Goal: Information Seeking & Learning: Check status

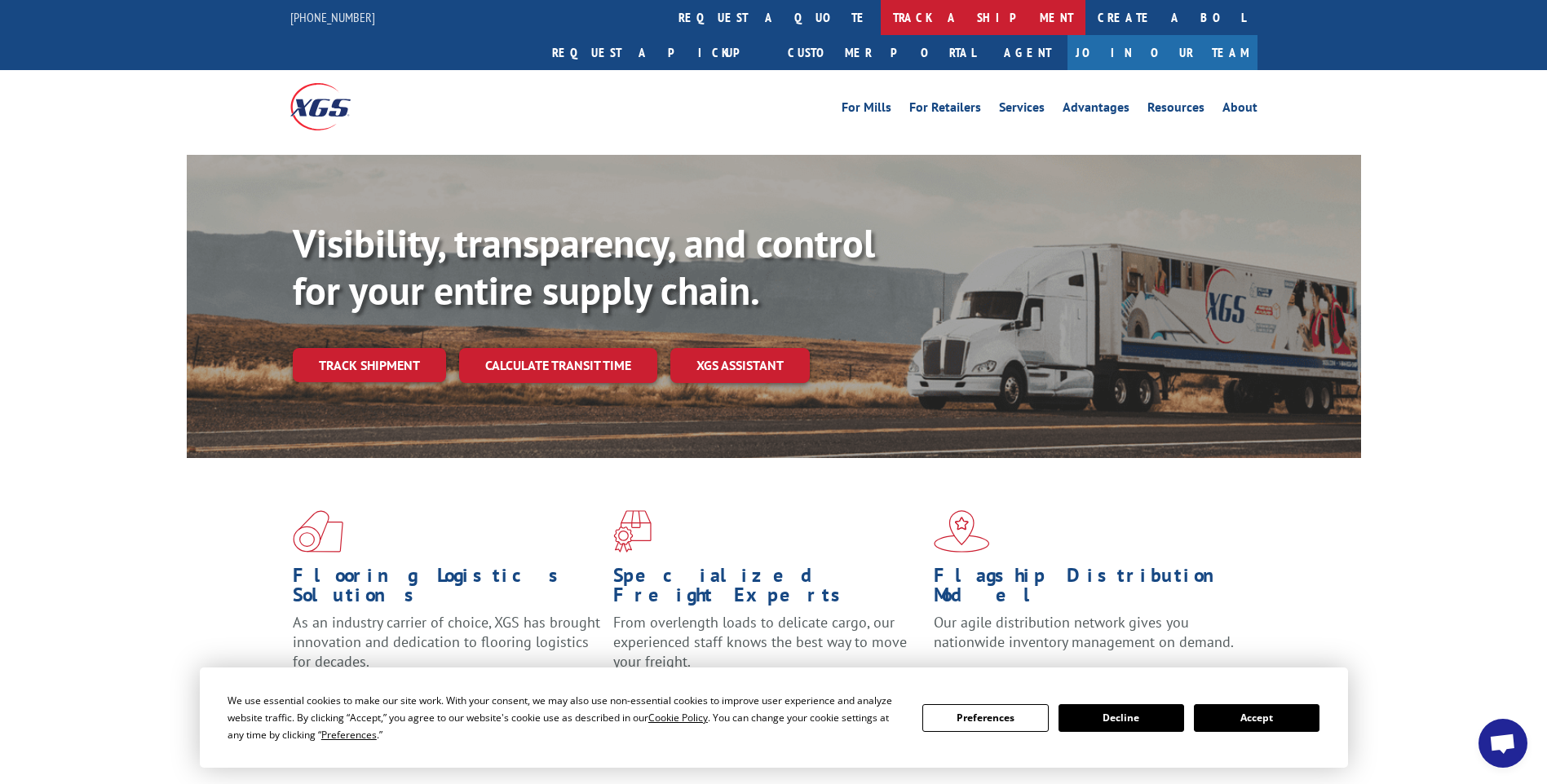
click at [881, 25] on link "track a shipment" at bounding box center [984, 18] width 205 height 35
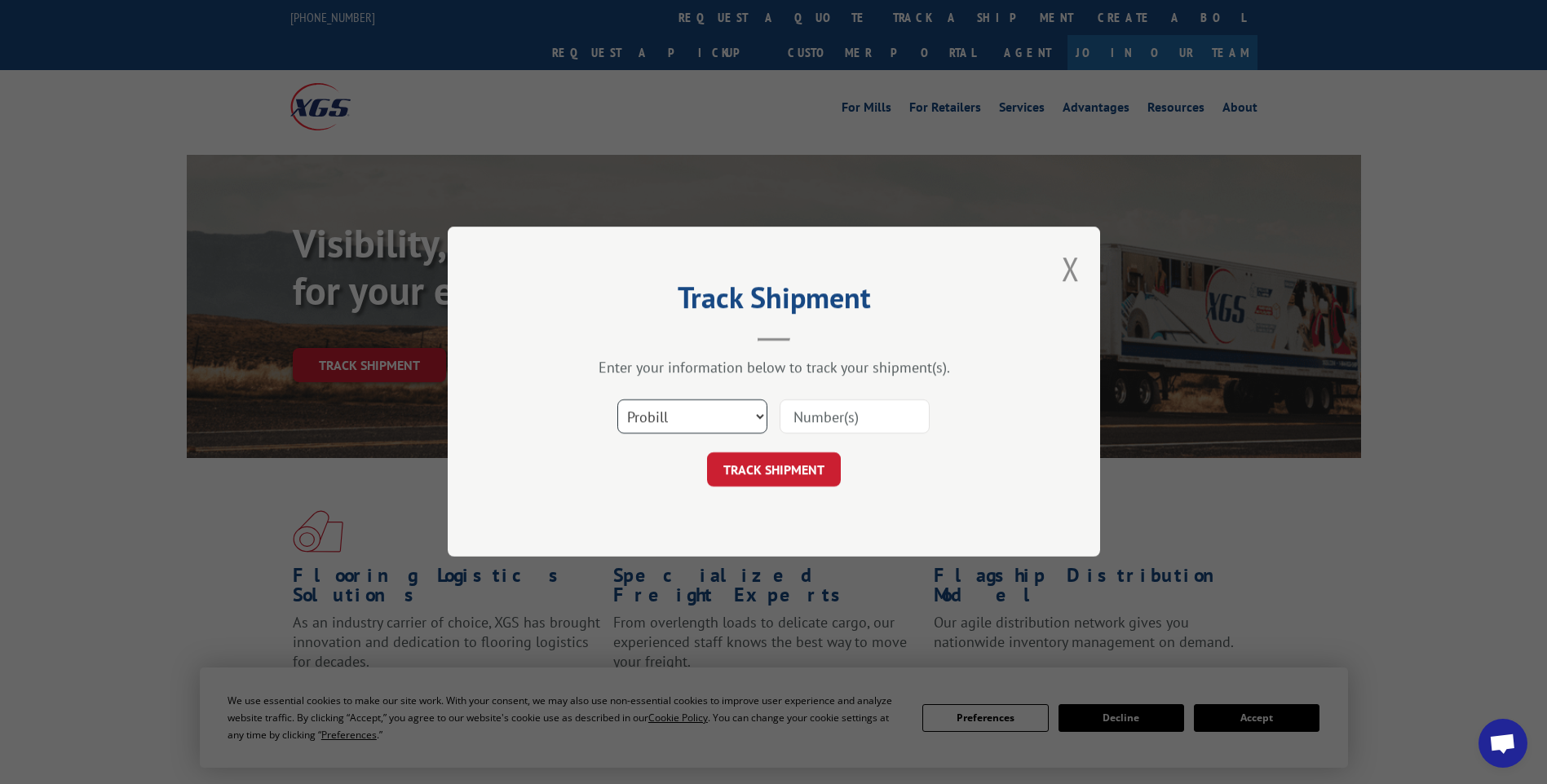
click at [660, 402] on select "Select category... Probill BOL PO" at bounding box center [692, 417] width 150 height 34
select select "po"
click at [617, 400] on select "Select category... Probill BOL PO" at bounding box center [692, 417] width 150 height 34
click at [880, 422] on input at bounding box center [854, 417] width 150 height 34
paste input "CG503508-R"
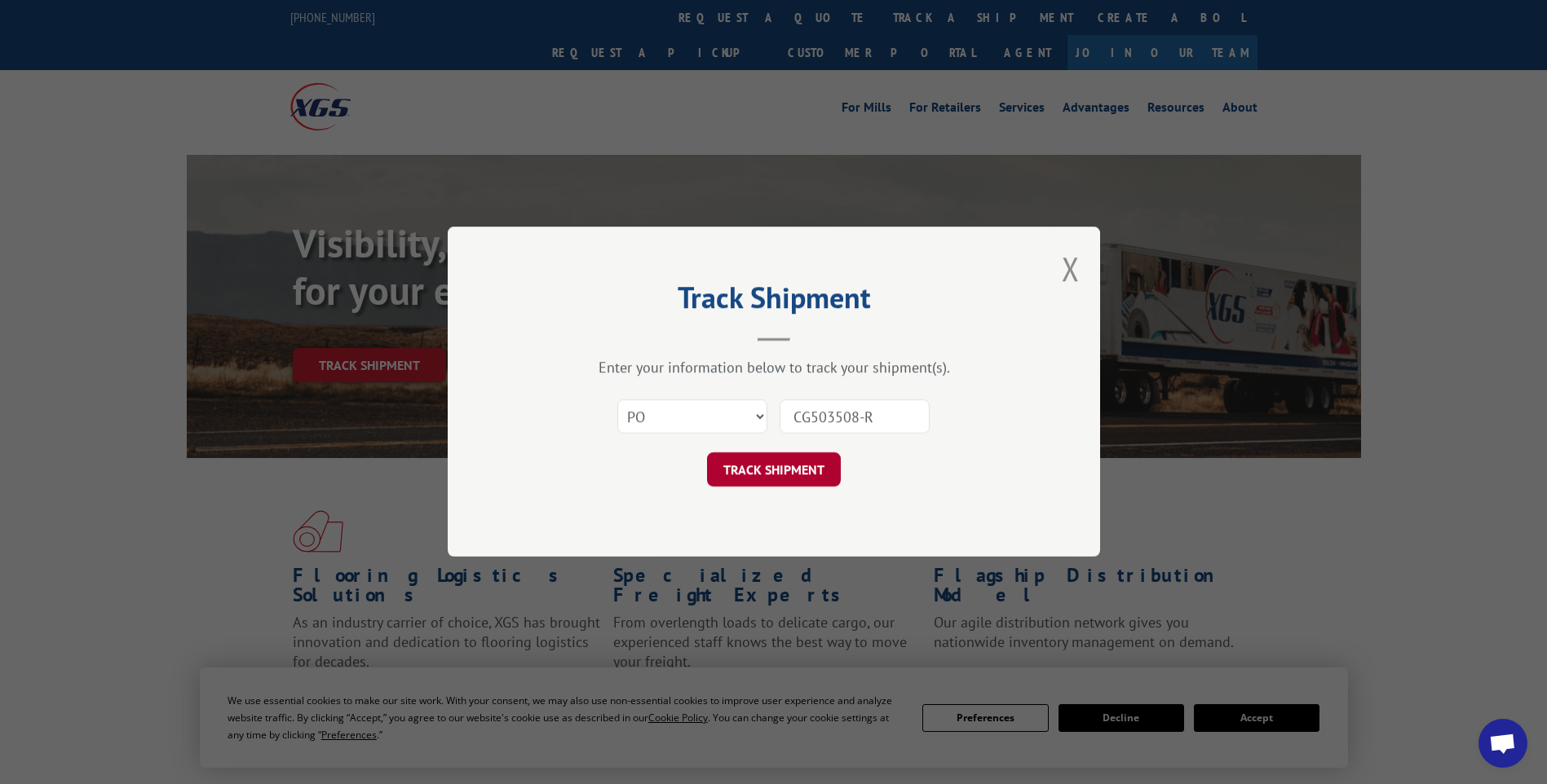
type input "CG503508-R"
click at [793, 464] on button "TRACK SHIPMENT" at bounding box center [774, 470] width 134 height 34
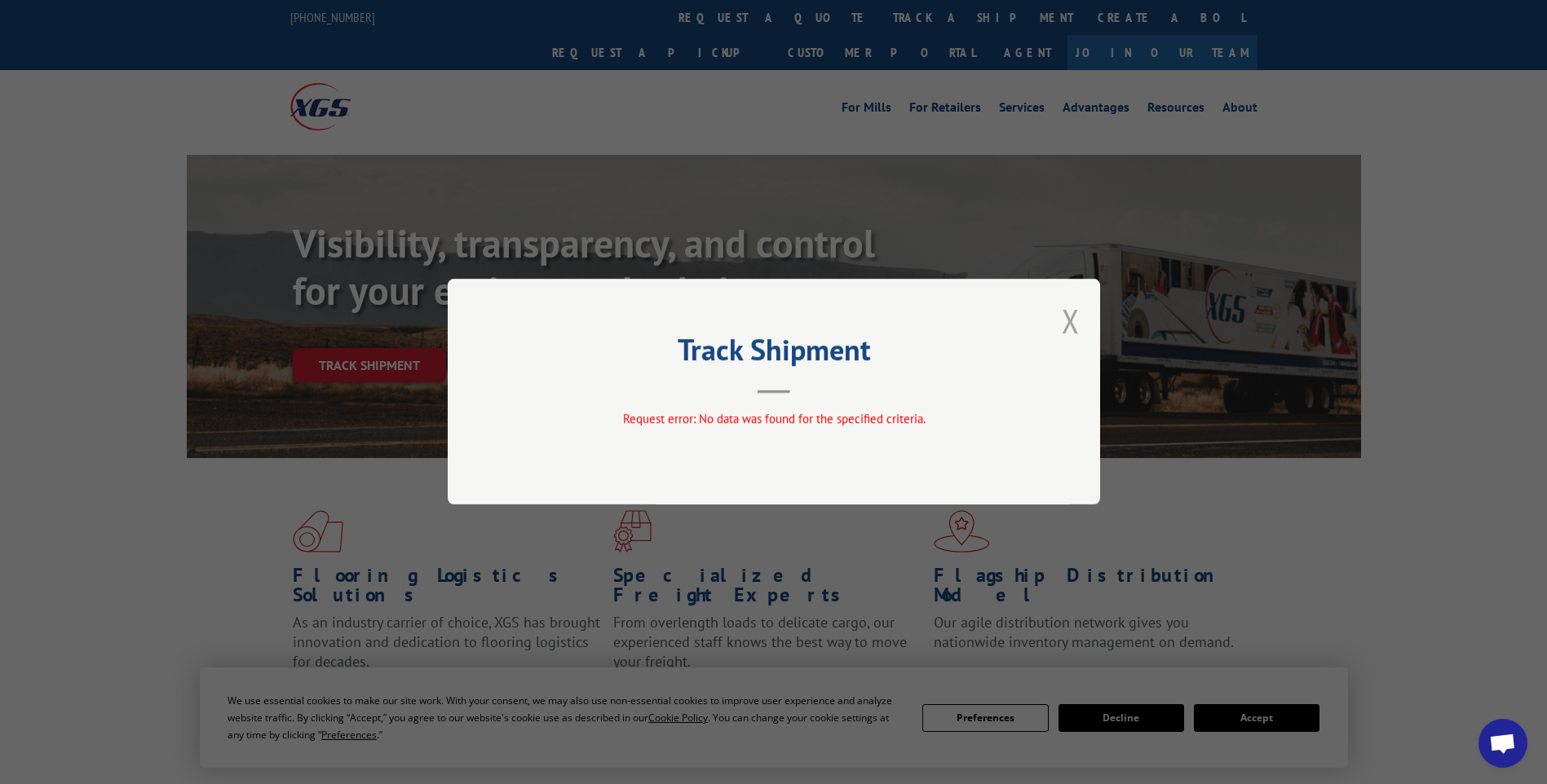
click at [1076, 317] on button "Close modal" at bounding box center [1070, 320] width 18 height 43
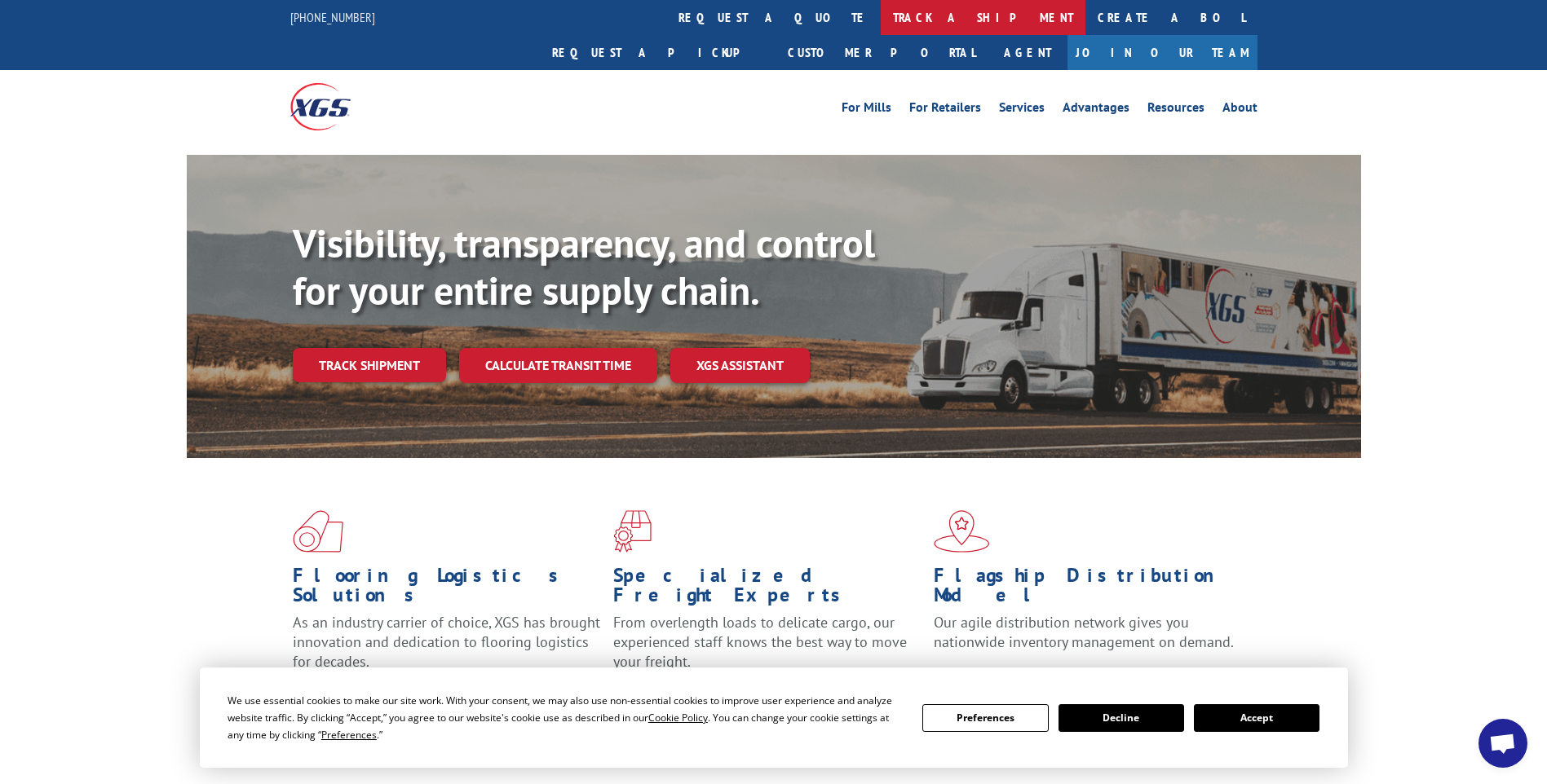
click at [881, 25] on link "track a shipment" at bounding box center [984, 18] width 205 height 35
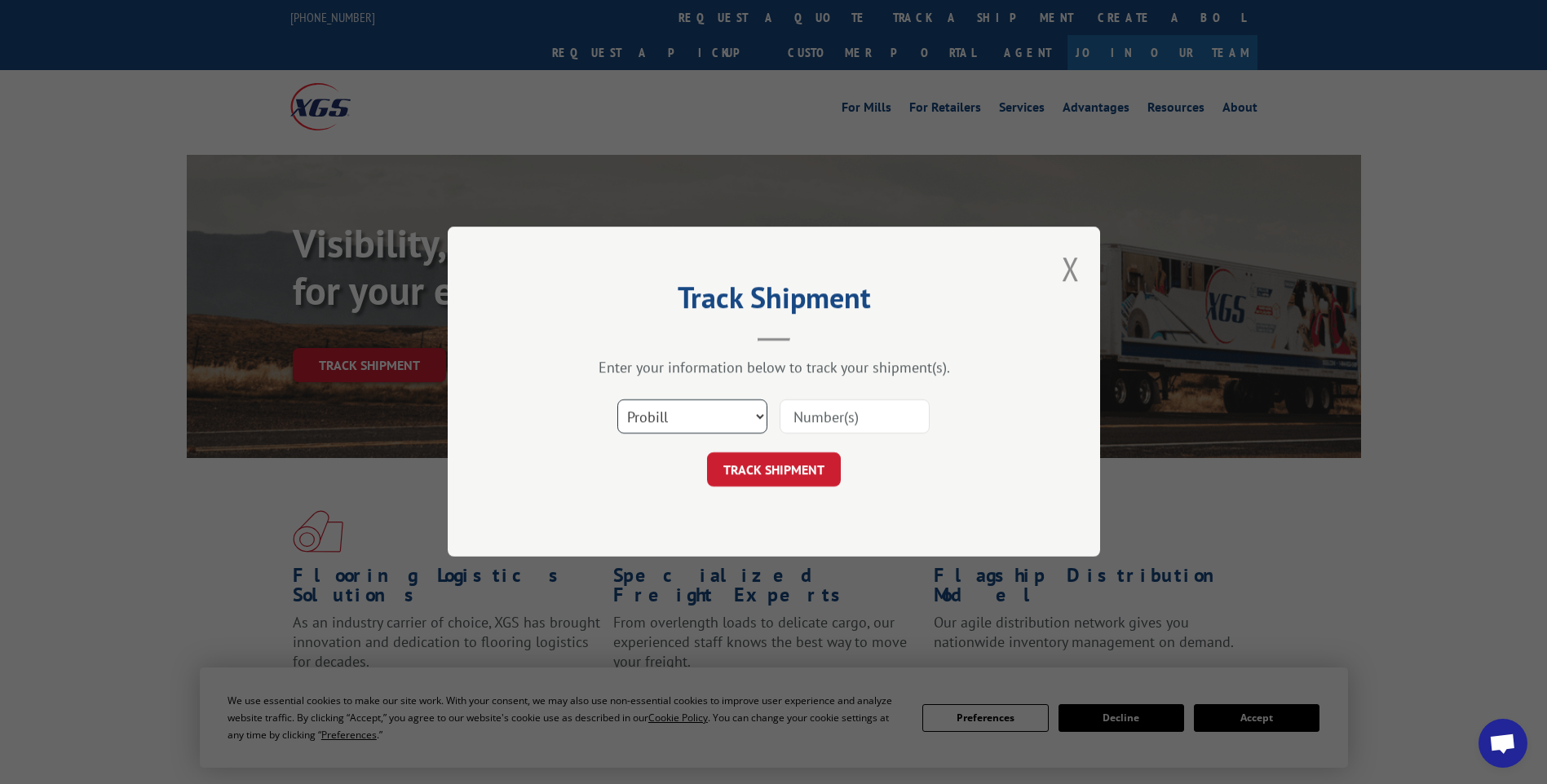
click at [695, 426] on select "Select category... Probill BOL PO" at bounding box center [692, 417] width 150 height 34
select select "po"
click at [617, 400] on select "Select category... Probill BOL PO" at bounding box center [692, 417] width 150 height 34
click at [875, 413] on input at bounding box center [854, 417] width 150 height 34
paste input "CG503508-R"
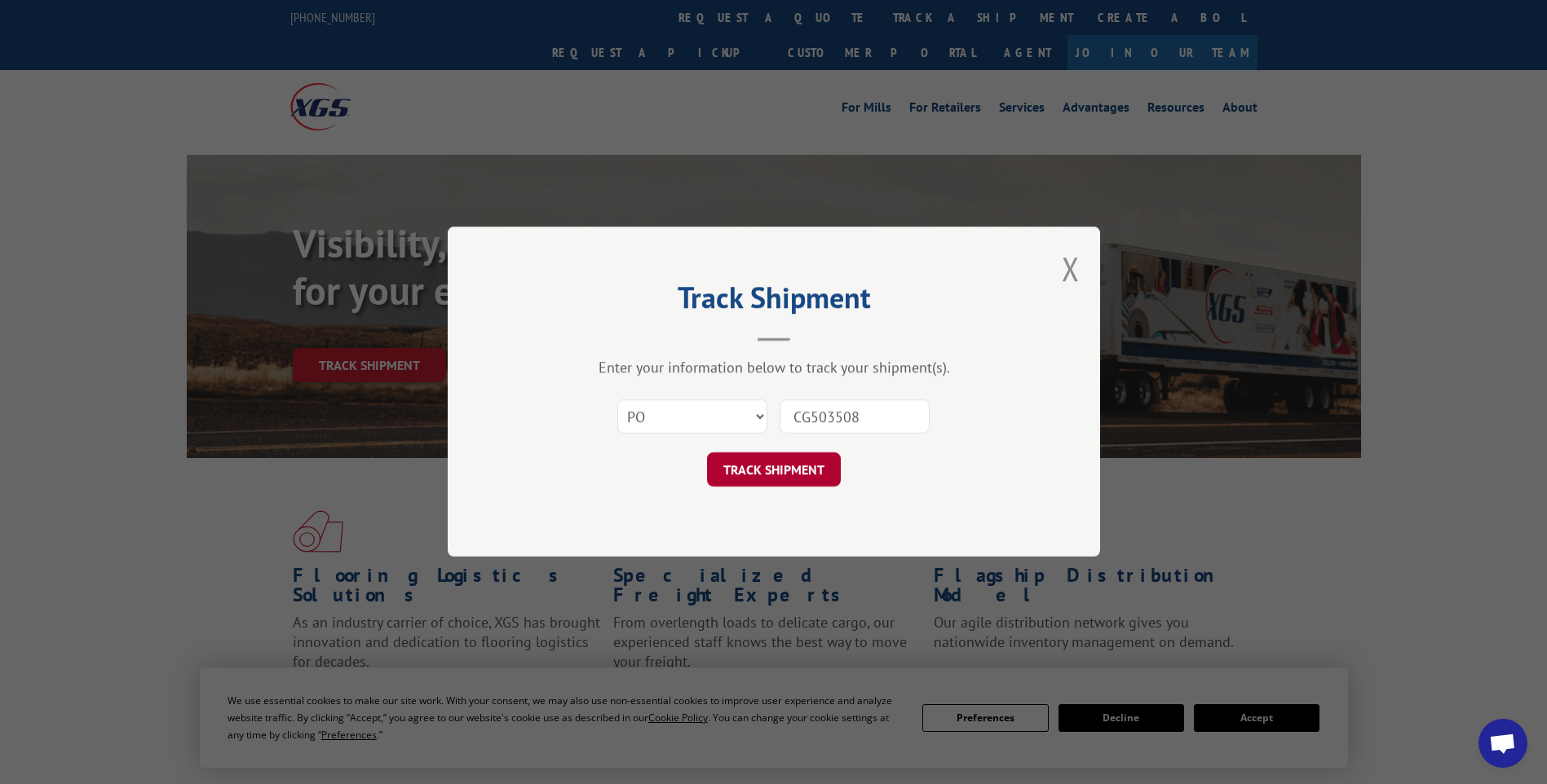
type input "CG503508"
click at [793, 459] on button "TRACK SHIPMENT" at bounding box center [774, 470] width 134 height 34
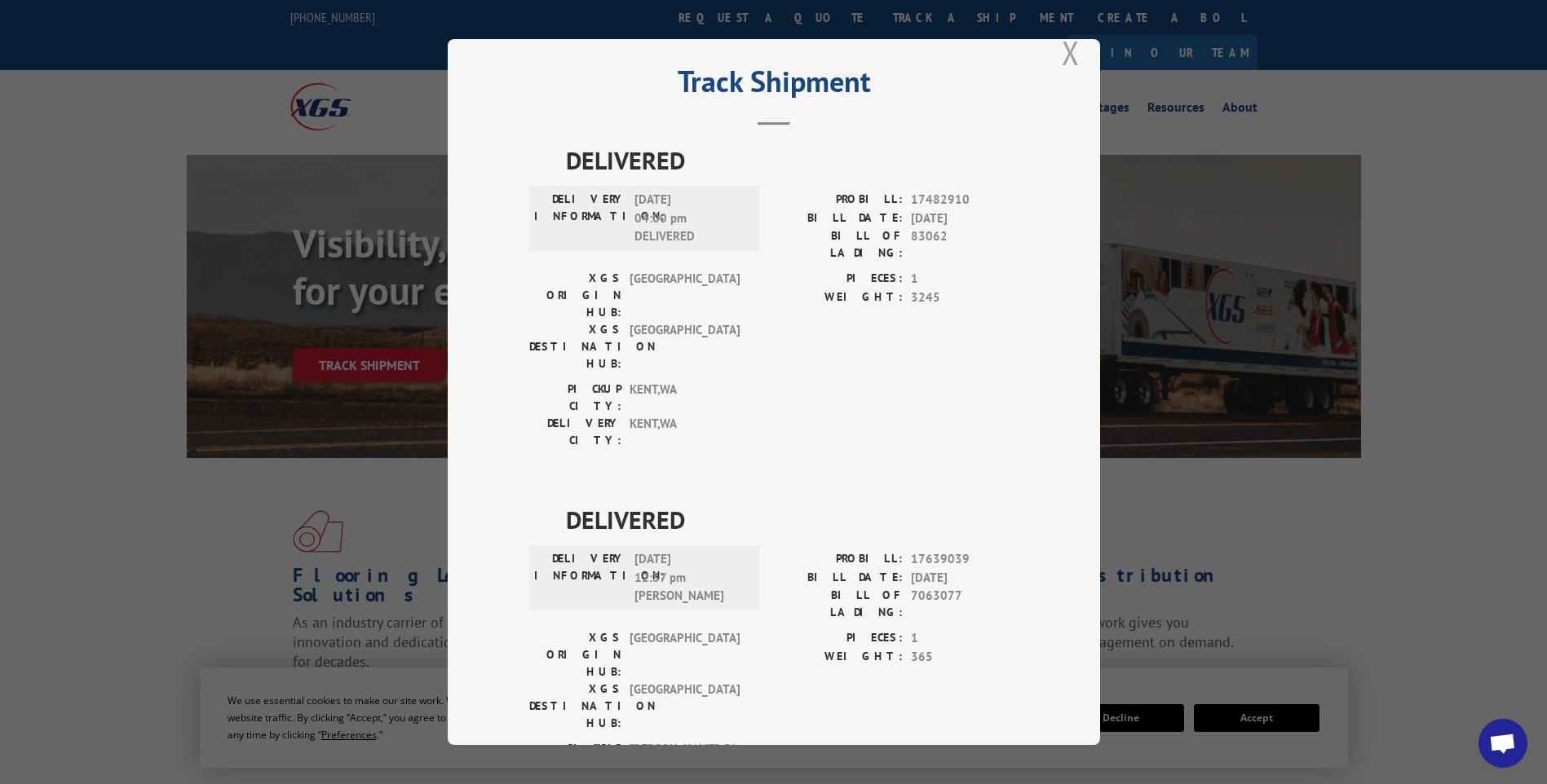
click at [1068, 43] on button "Close modal" at bounding box center [1070, 52] width 18 height 43
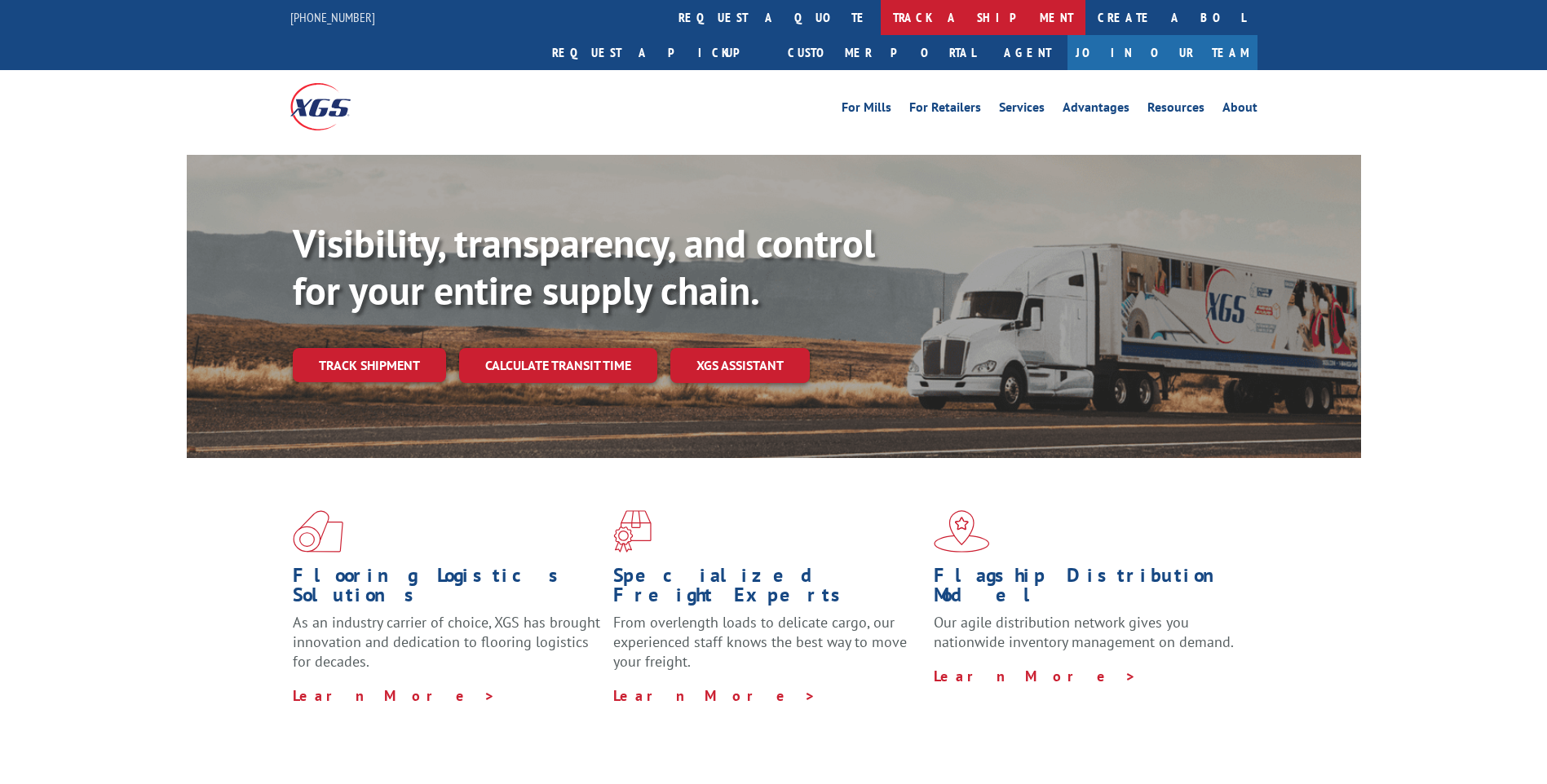
click at [881, 16] on link "track a shipment" at bounding box center [984, 18] width 205 height 35
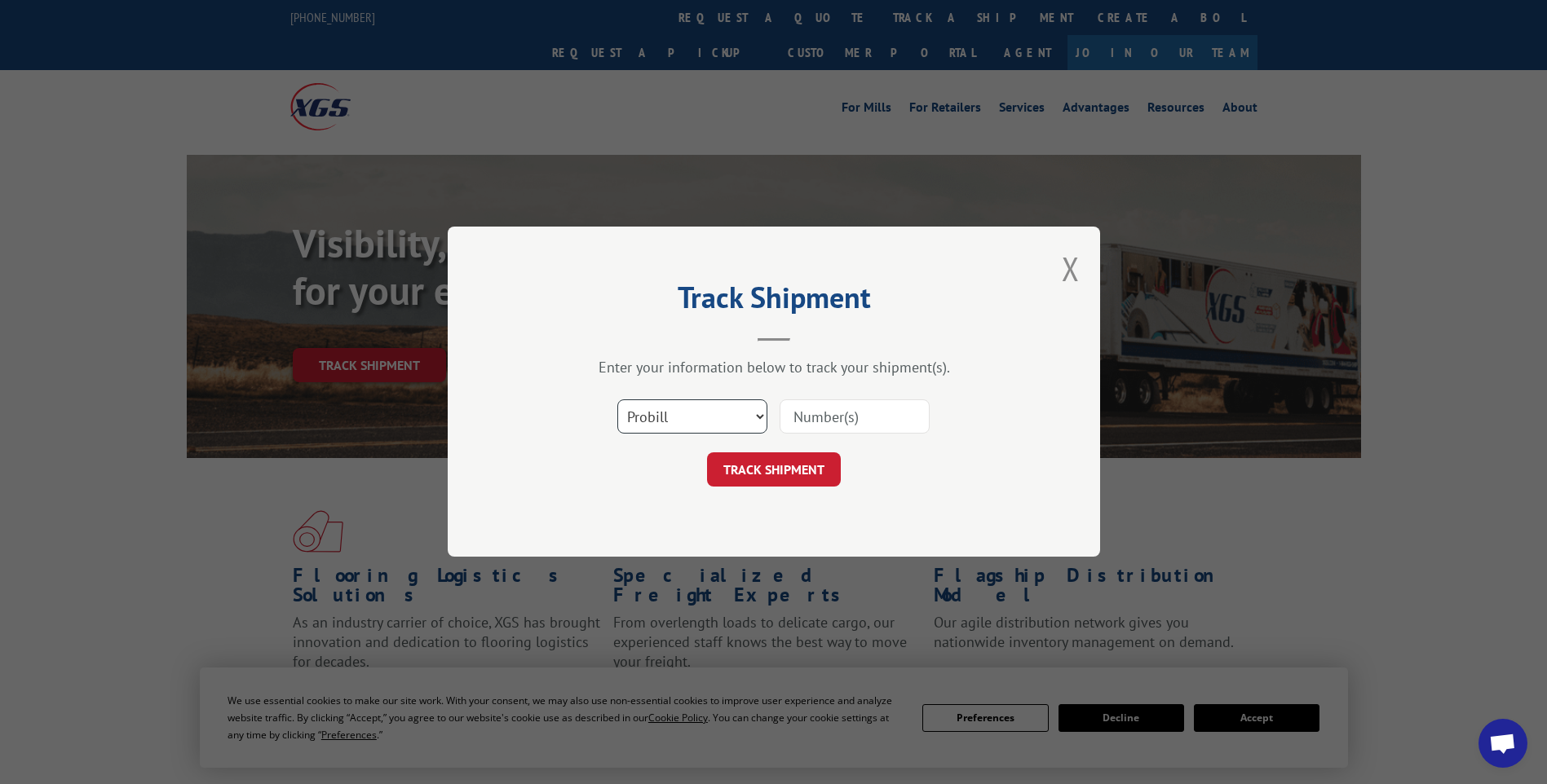
click at [623, 403] on select "Select category... Probill BOL PO" at bounding box center [692, 417] width 150 height 34
select select "bol"
click at [617, 400] on select "Select category... Probill BOL PO" at bounding box center [692, 417] width 150 height 34
click at [816, 426] on input at bounding box center [854, 417] width 150 height 34
paste input "7090827"
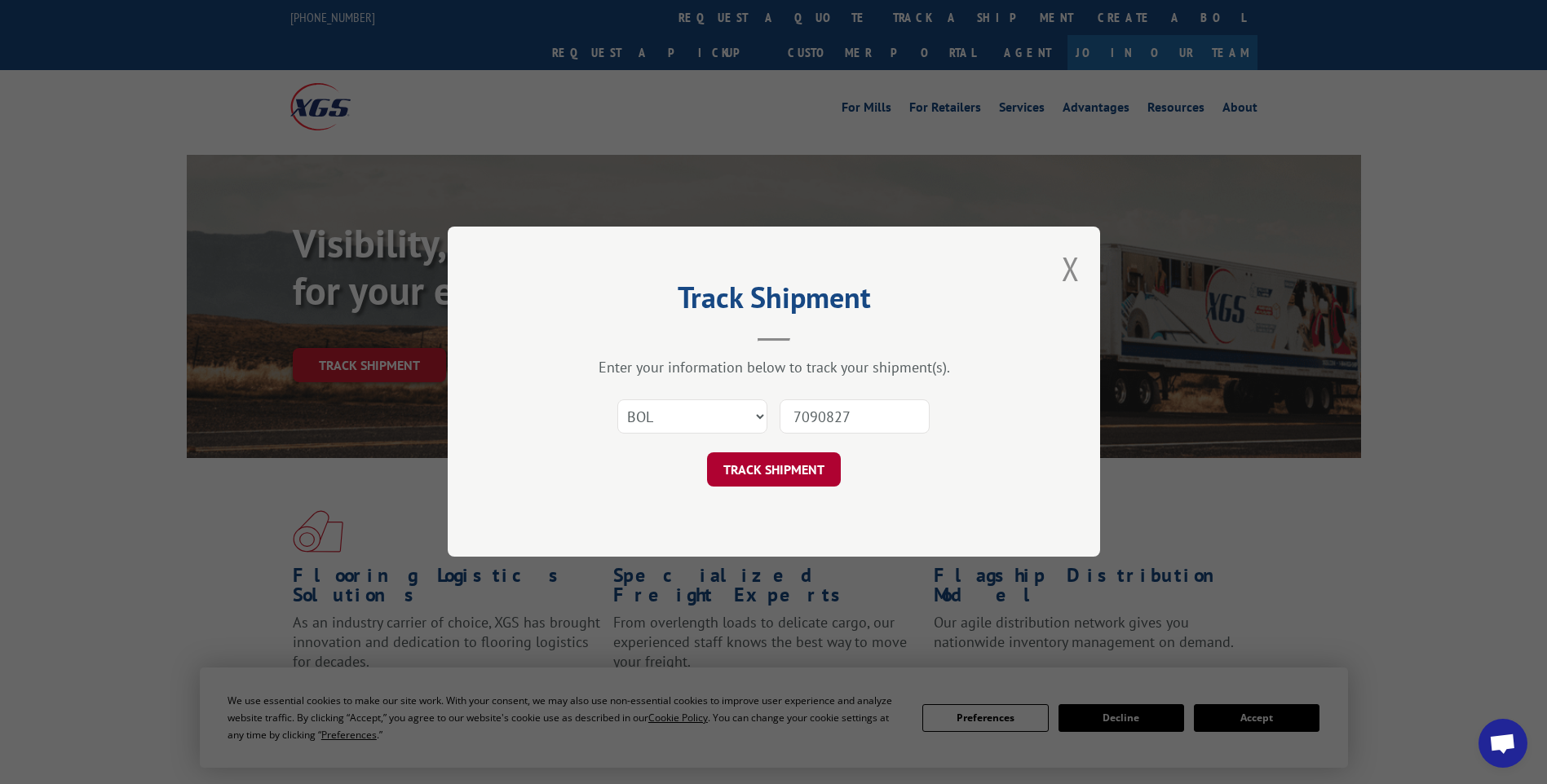
type input "7090827"
click at [785, 471] on button "TRACK SHIPMENT" at bounding box center [774, 470] width 134 height 34
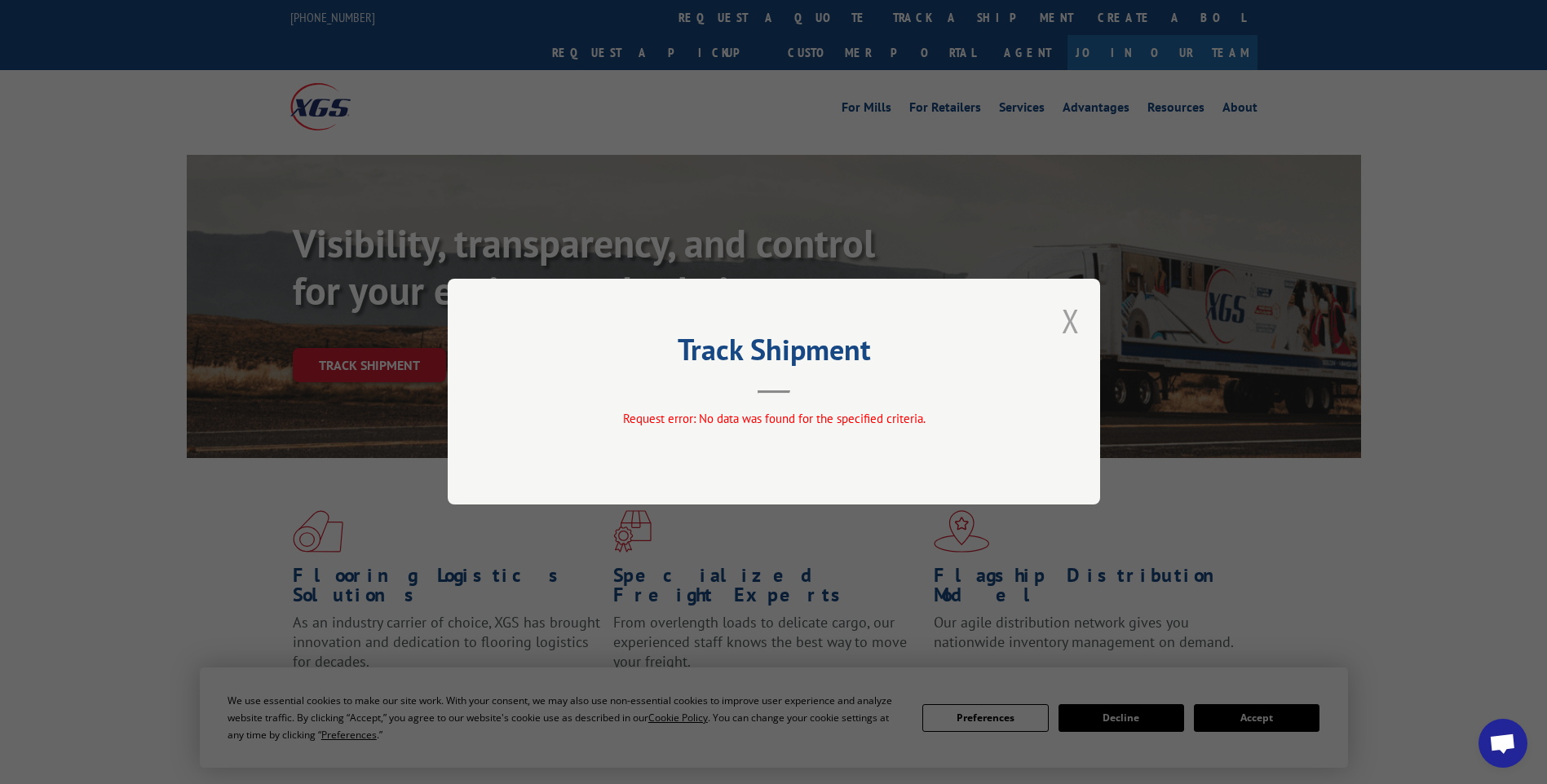
click at [1072, 318] on button "Close modal" at bounding box center [1070, 320] width 18 height 43
